Goal: Browse casually

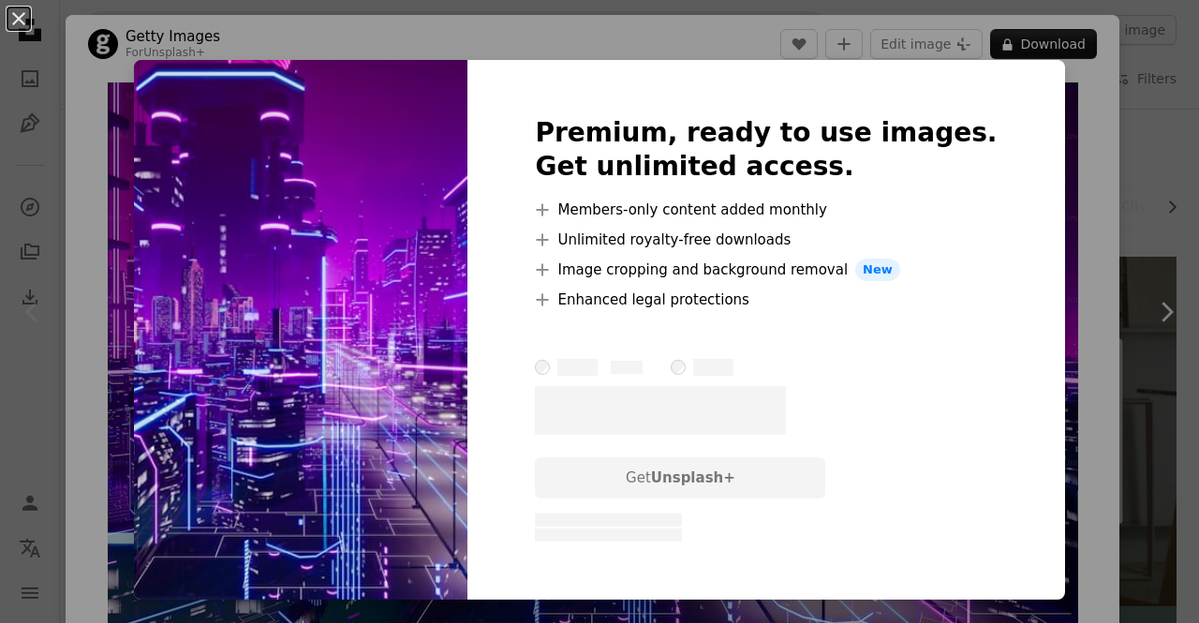
scroll to position [13, 0]
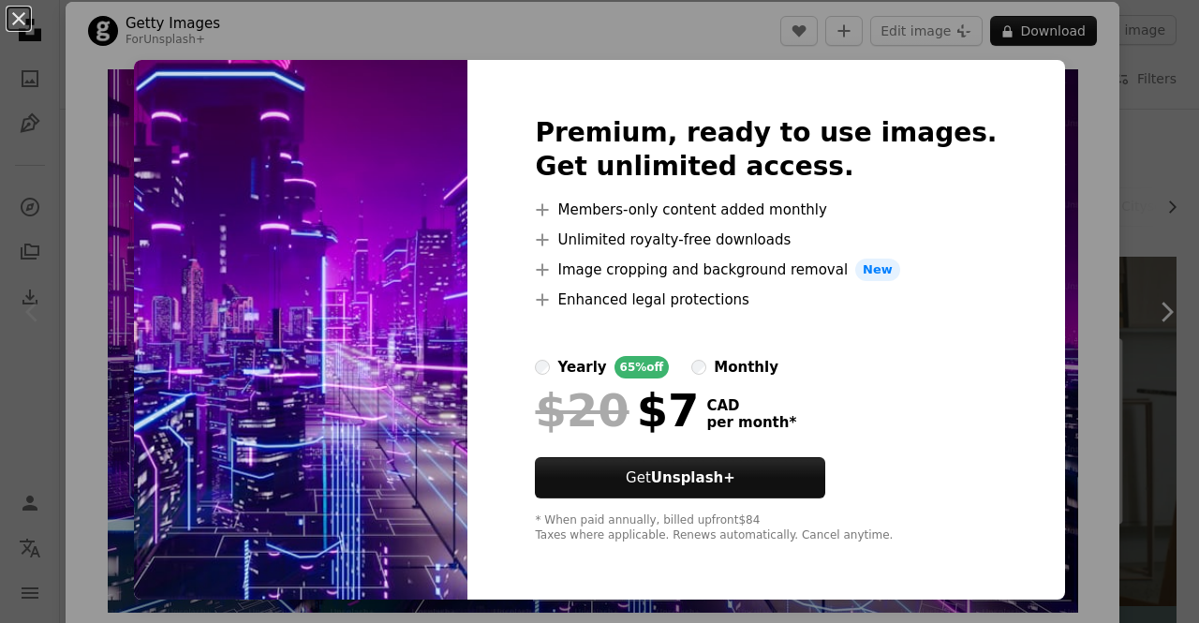
click at [1044, 229] on div "An X shape Premium, ready to use images. Get unlimited access. A plus sign Memb…" at bounding box center [599, 311] width 1199 height 623
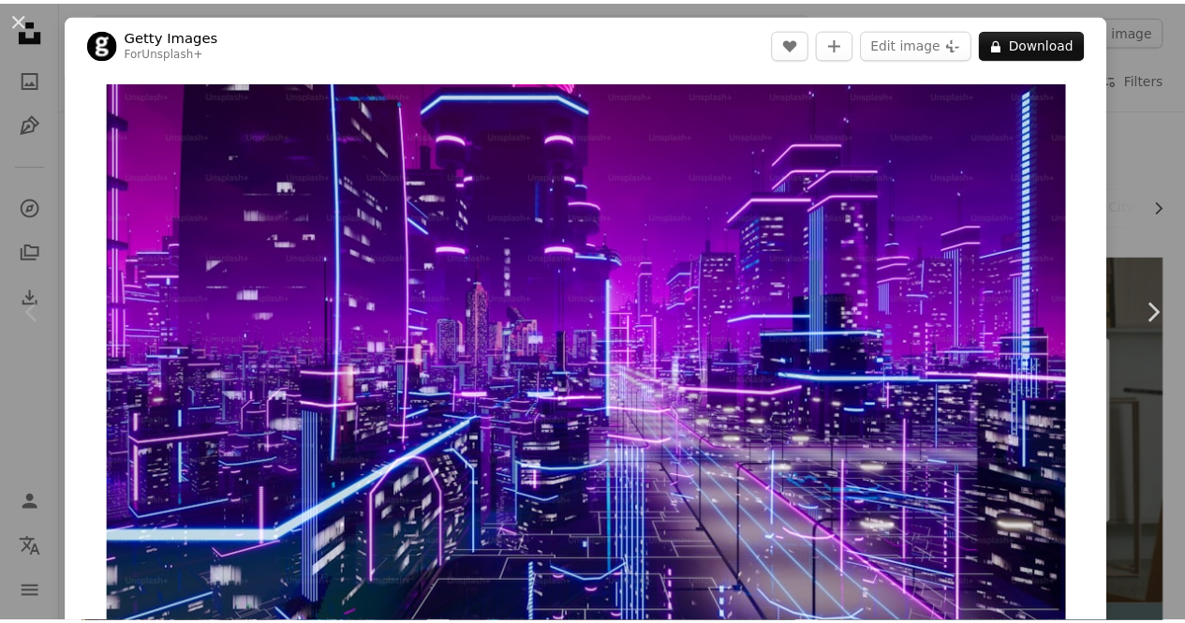
scroll to position [1, 0]
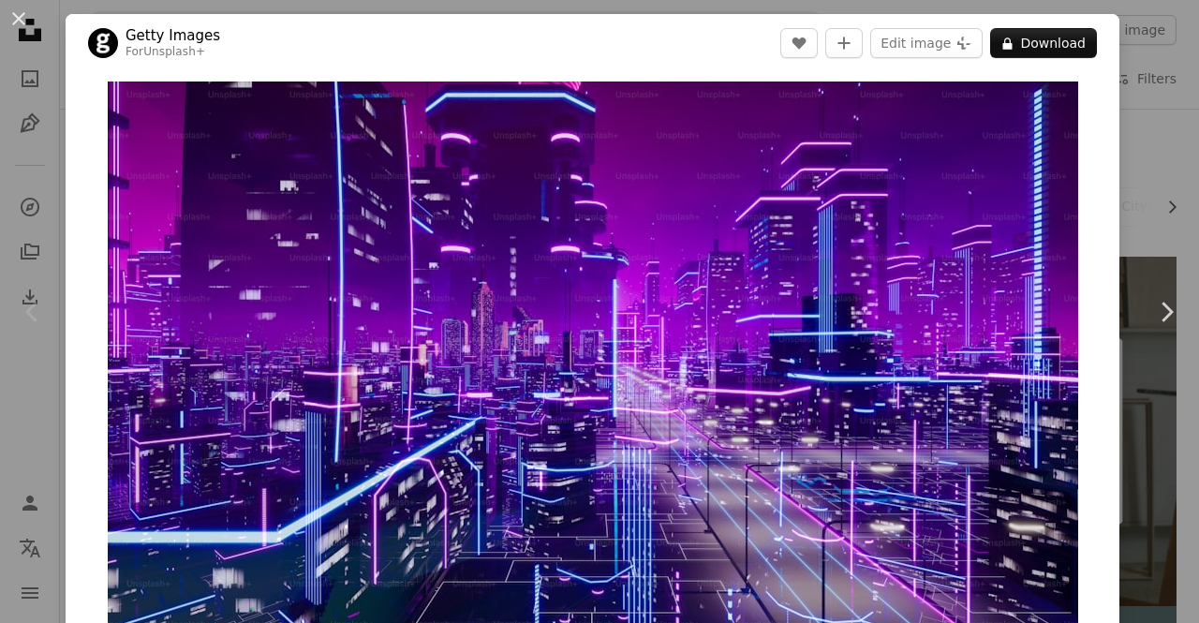
click at [0, 140] on div "An X shape Chevron left Chevron right Getty Images For Unsplash+ A heart A plus…" at bounding box center [599, 311] width 1199 height 623
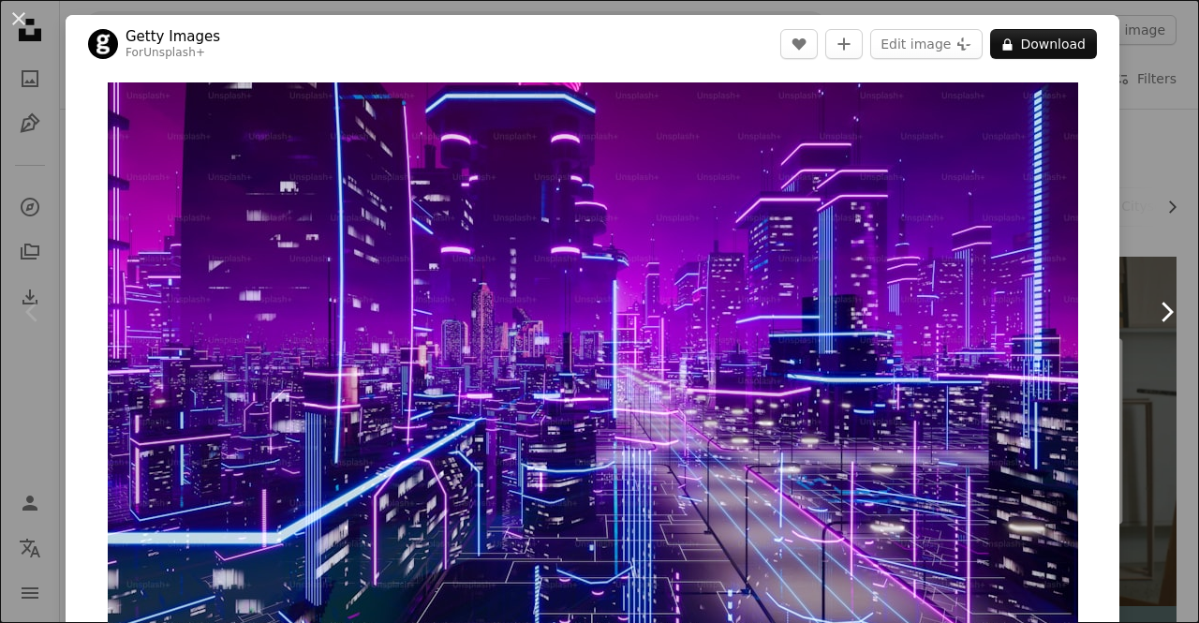
click at [1160, 249] on link "Chevron right" at bounding box center [1167, 312] width 66 height 180
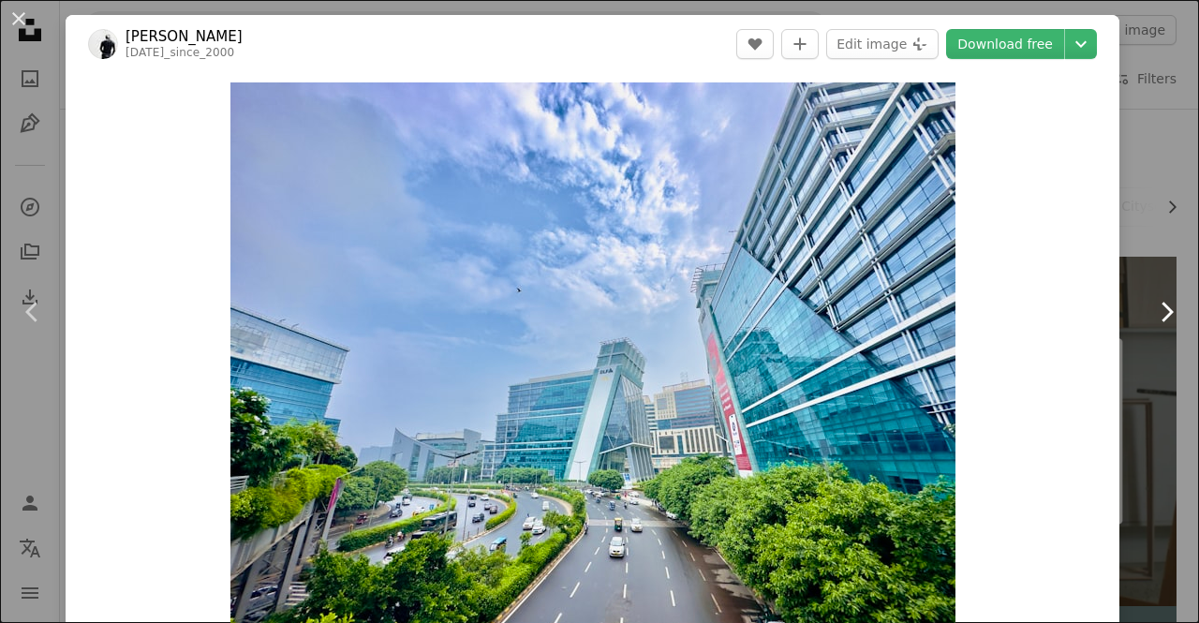
click at [1162, 308] on icon at bounding box center [1168, 312] width 12 height 20
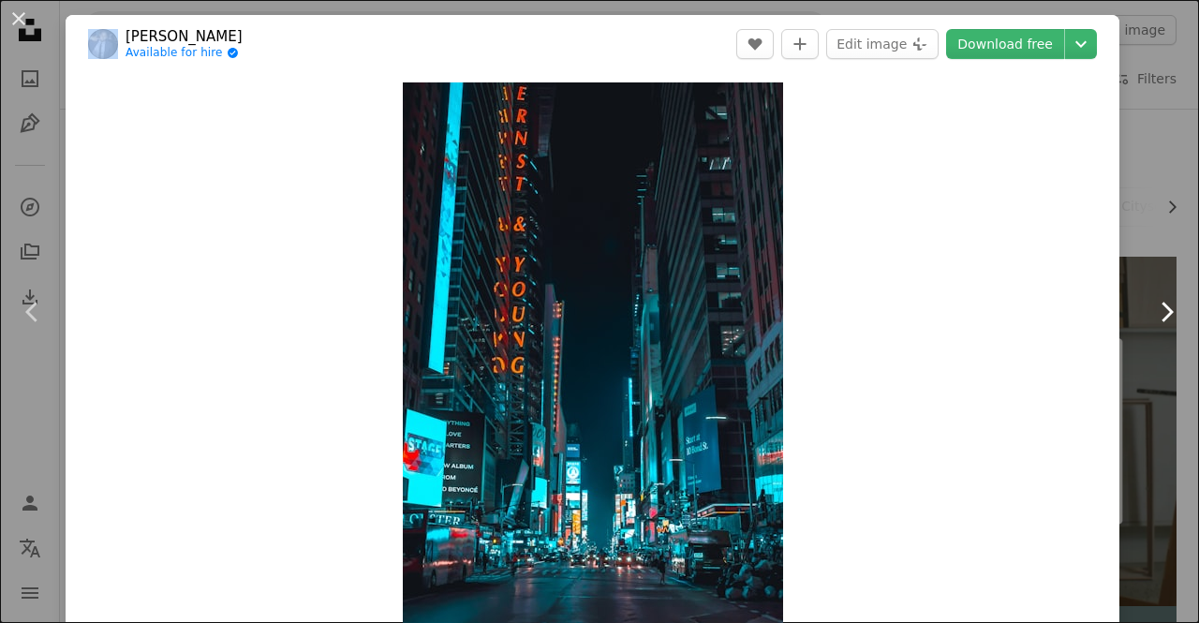
click at [1162, 308] on icon at bounding box center [1168, 312] width 12 height 20
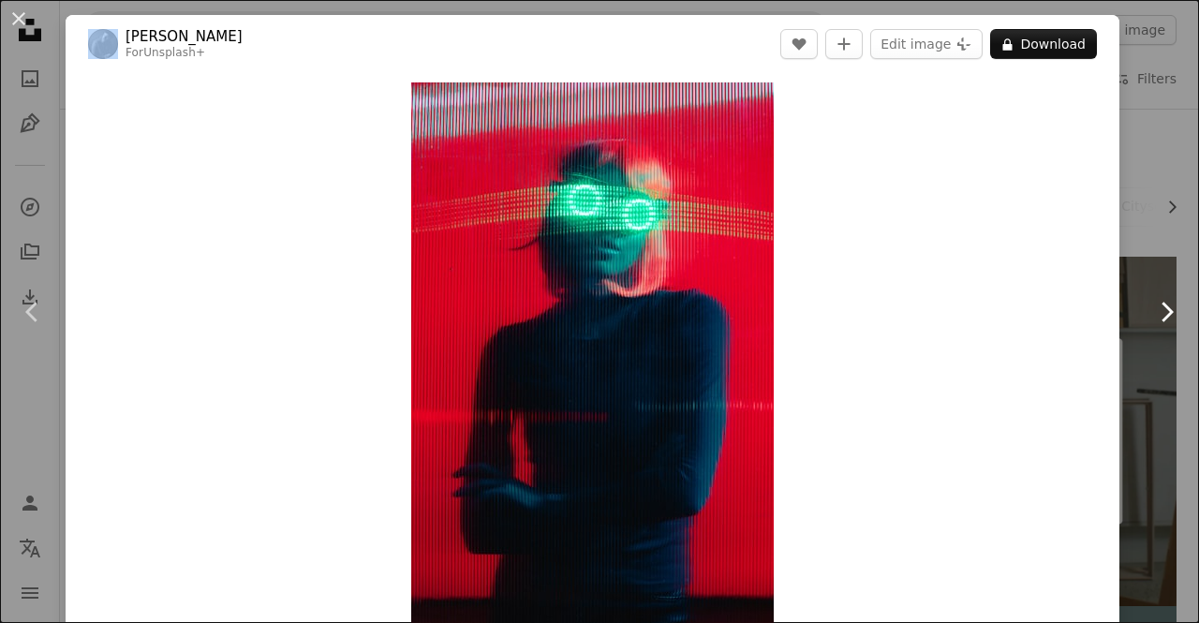
click at [1162, 308] on icon at bounding box center [1168, 312] width 12 height 20
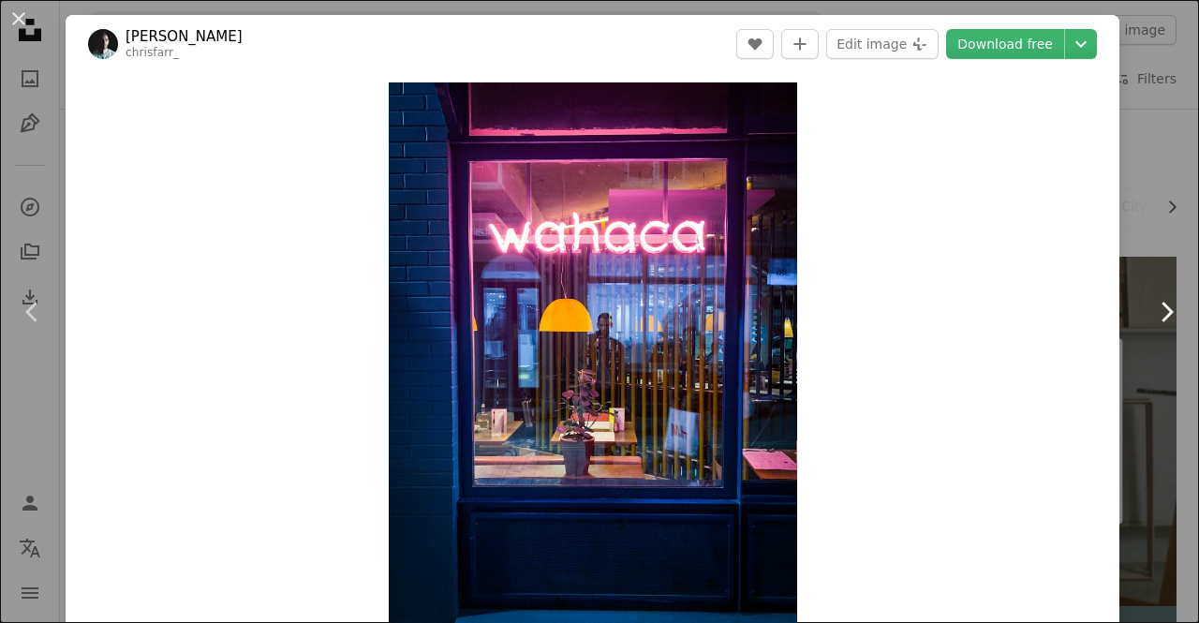
click at [1162, 308] on icon at bounding box center [1168, 312] width 12 height 20
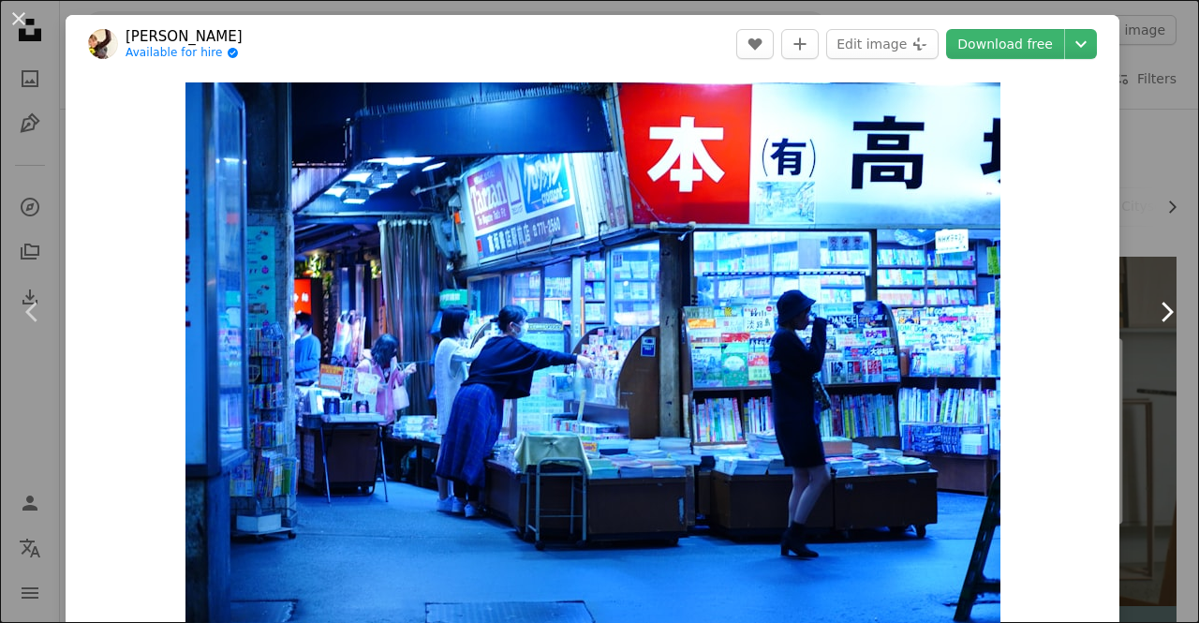
click at [1162, 308] on icon at bounding box center [1168, 312] width 12 height 20
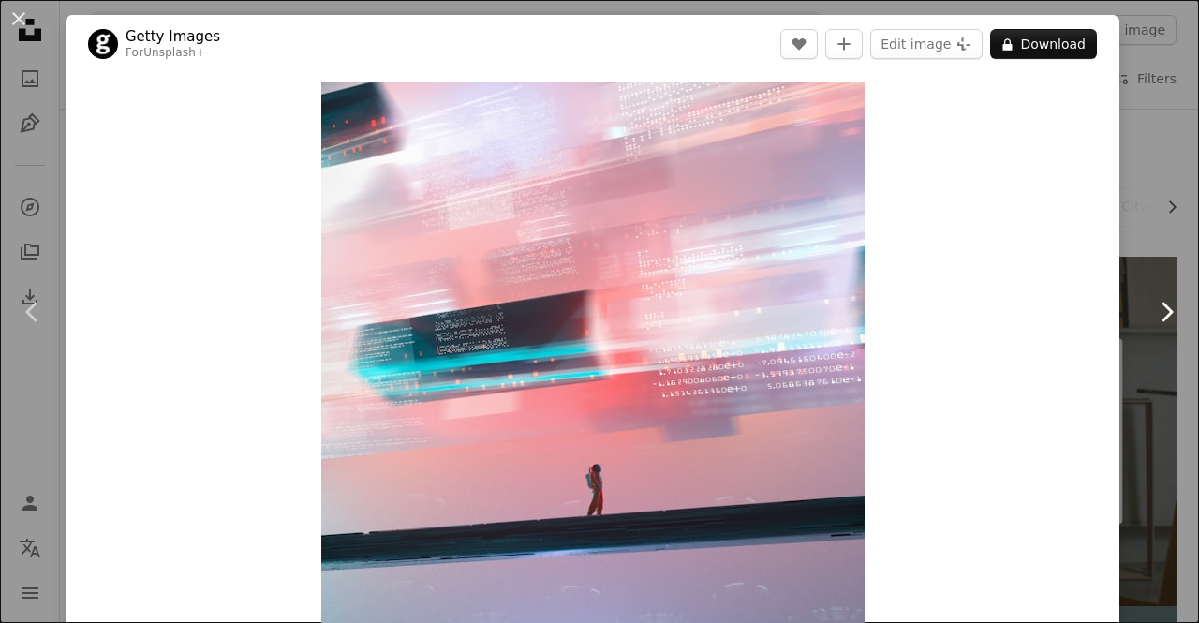
click at [1162, 308] on icon at bounding box center [1168, 312] width 12 height 20
